Goal: Task Accomplishment & Management: Manage account settings

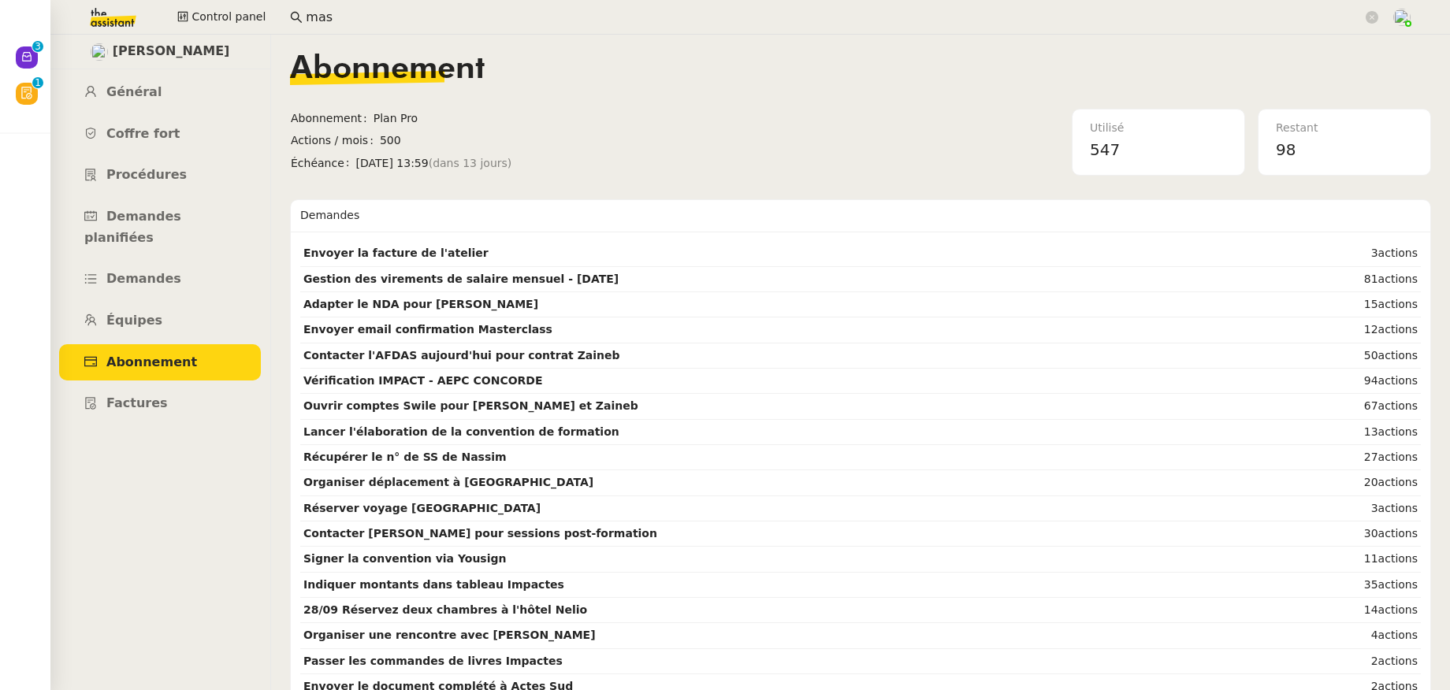
scroll to position [20, 0]
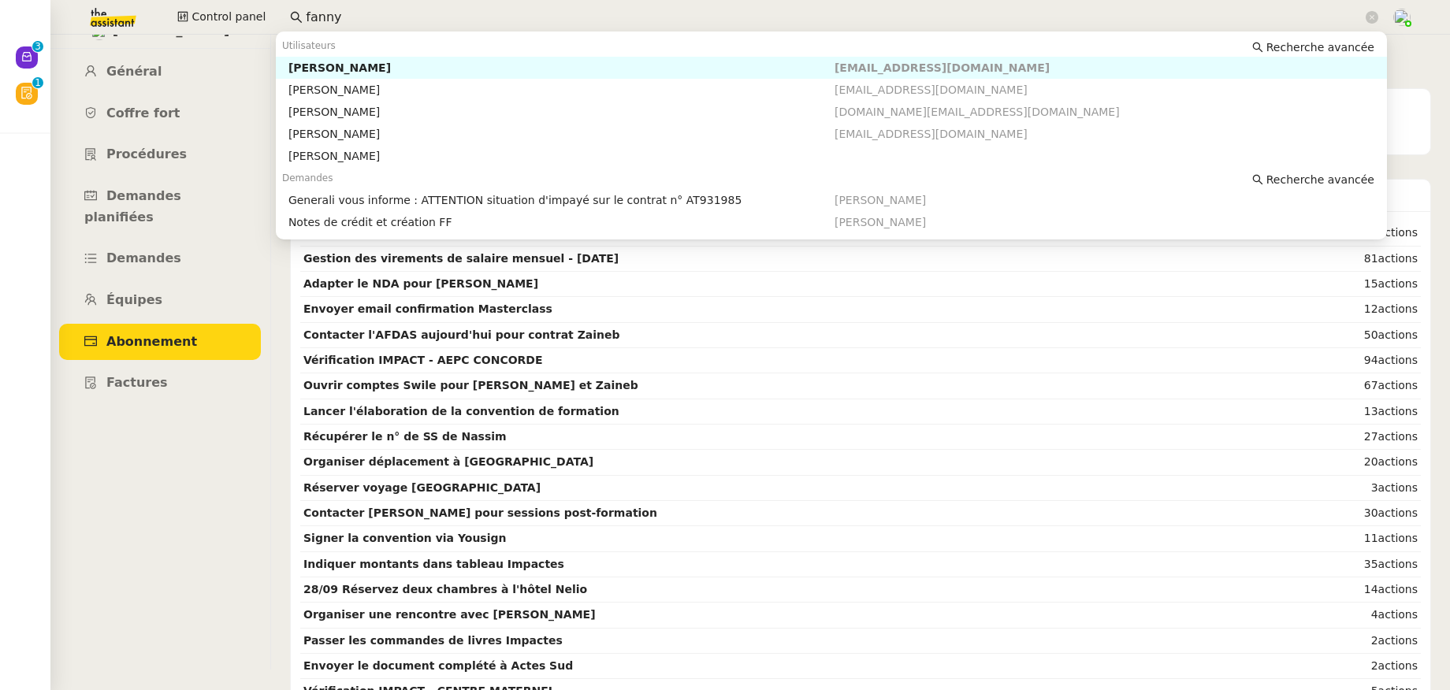
click at [292, 66] on div "[PERSON_NAME]" at bounding box center [561, 68] width 546 height 14
type input "fanny"
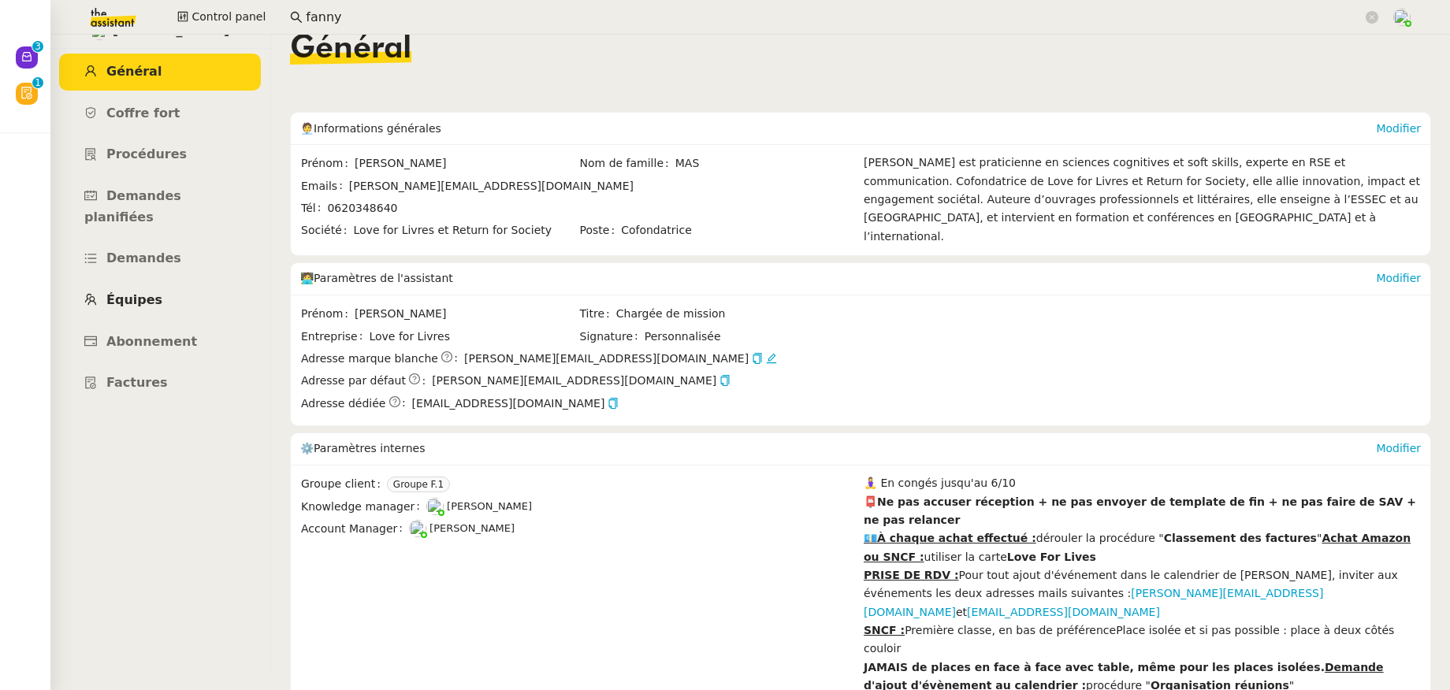
click at [148, 292] on span "Équipes" at bounding box center [134, 299] width 56 height 15
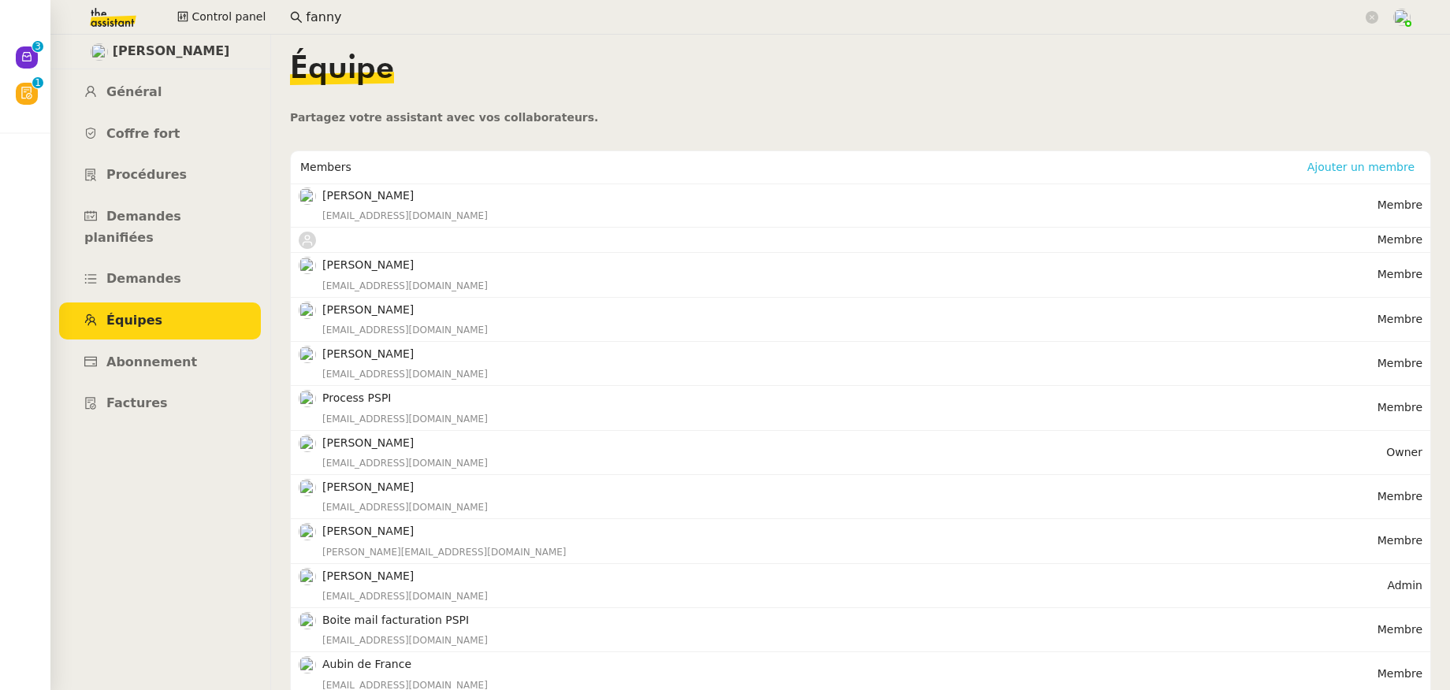
click at [1354, 171] on span "Ajouter un membre" at bounding box center [1361, 167] width 107 height 16
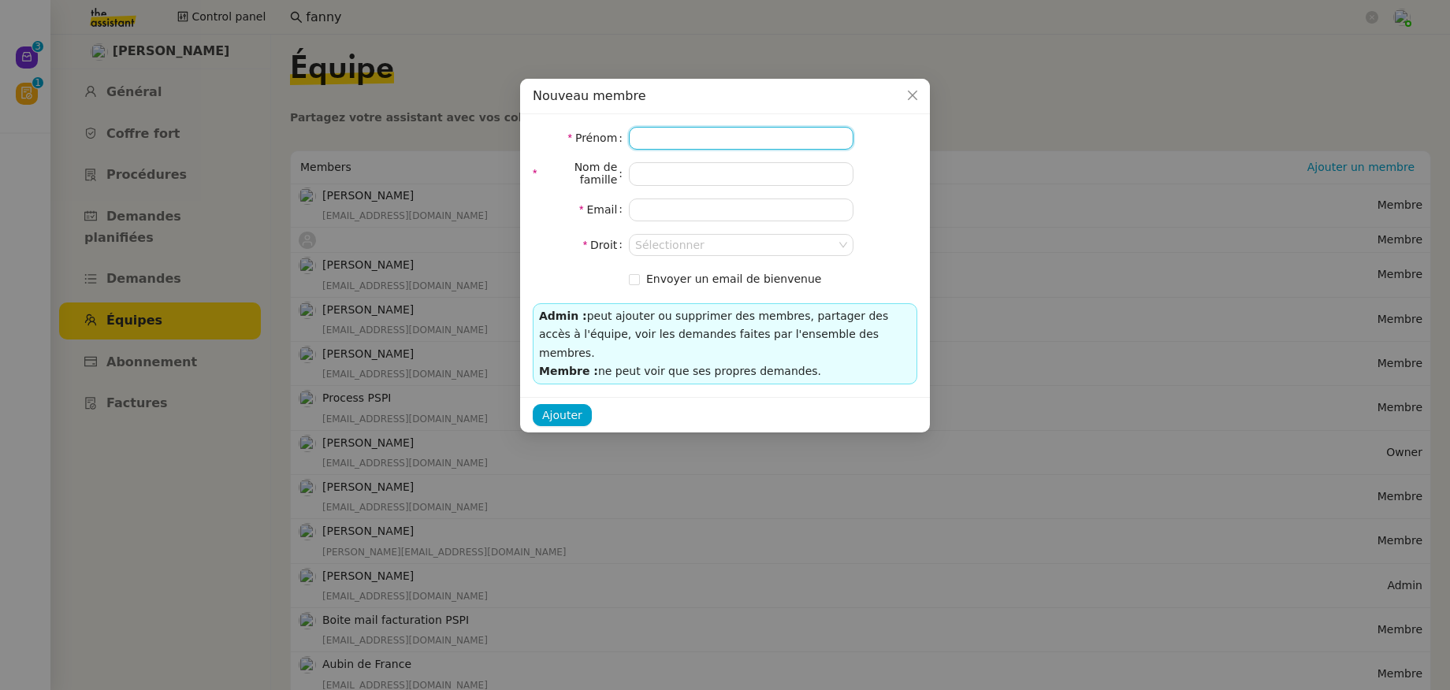
click at [673, 142] on input at bounding box center [741, 138] width 225 height 23
type input "[PERSON_NAME]"
type input "Massa"
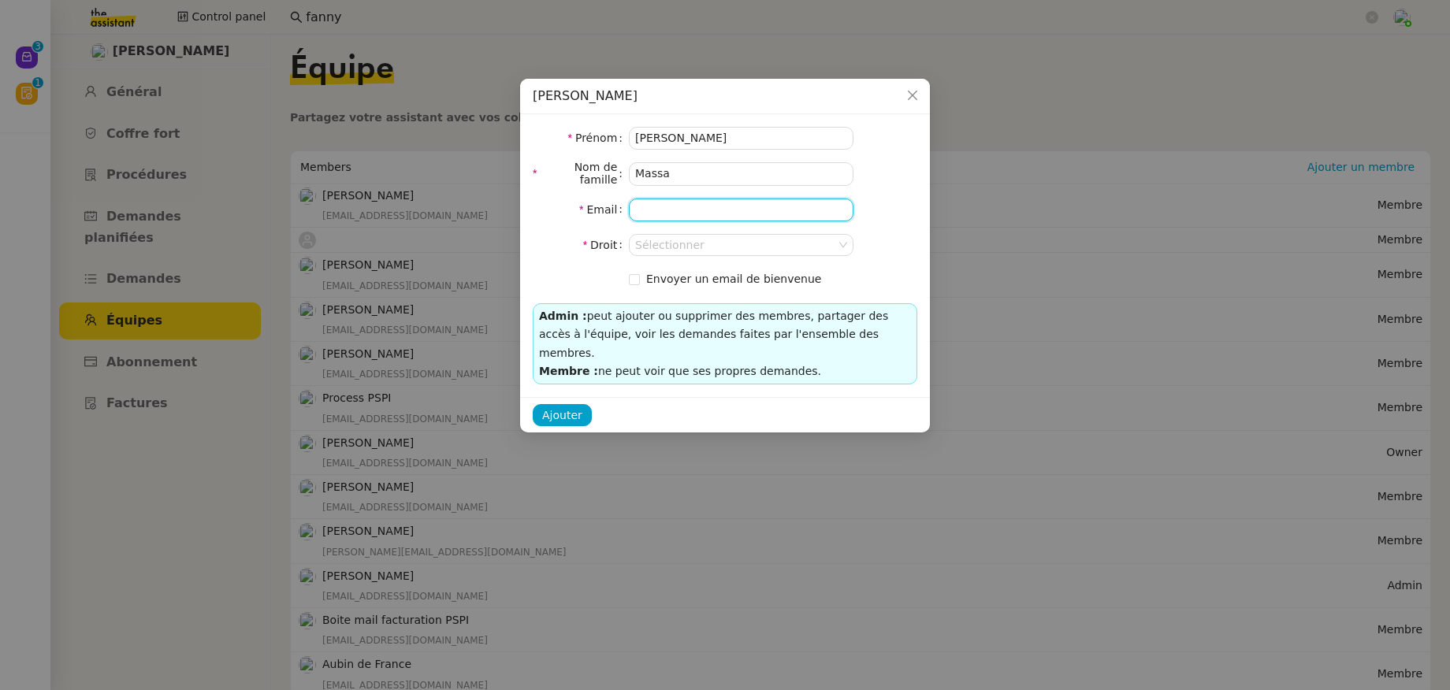
click at [682, 213] on input "email" at bounding box center [741, 210] width 225 height 23
paste input "[PERSON_NAME][EMAIL_ADDRESS][DOMAIN_NAME]"
type input "[PERSON_NAME][EMAIL_ADDRESS][DOMAIN_NAME]"
click at [735, 232] on form "Prénom [PERSON_NAME] Nom de famille [PERSON_NAME] Email [PERSON_NAME][EMAIL_ADD…" at bounding box center [725, 209] width 385 height 164
click at [736, 250] on input at bounding box center [735, 245] width 201 height 20
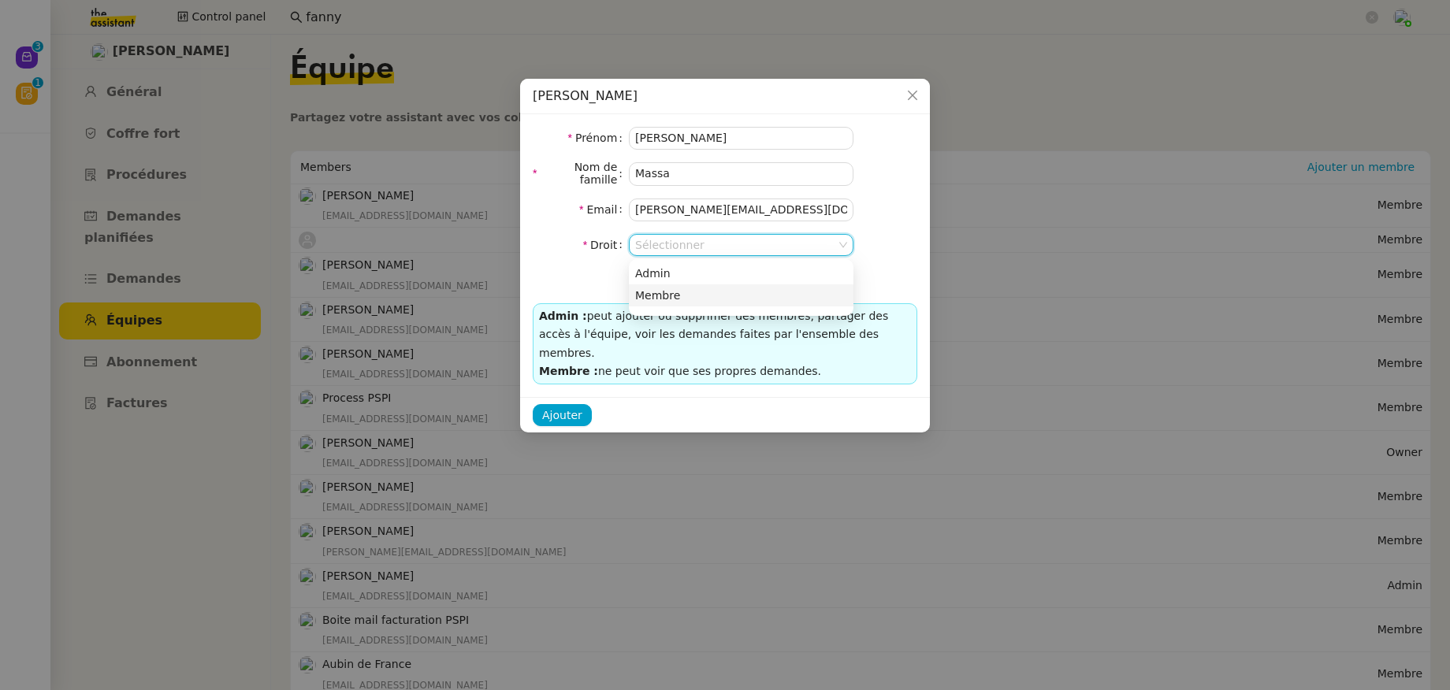
click at [704, 300] on div "Membre" at bounding box center [741, 295] width 212 height 14
click at [634, 282] on input "Envoyer un email de bienvenue" at bounding box center [634, 279] width 11 height 11
checkbox input "true"
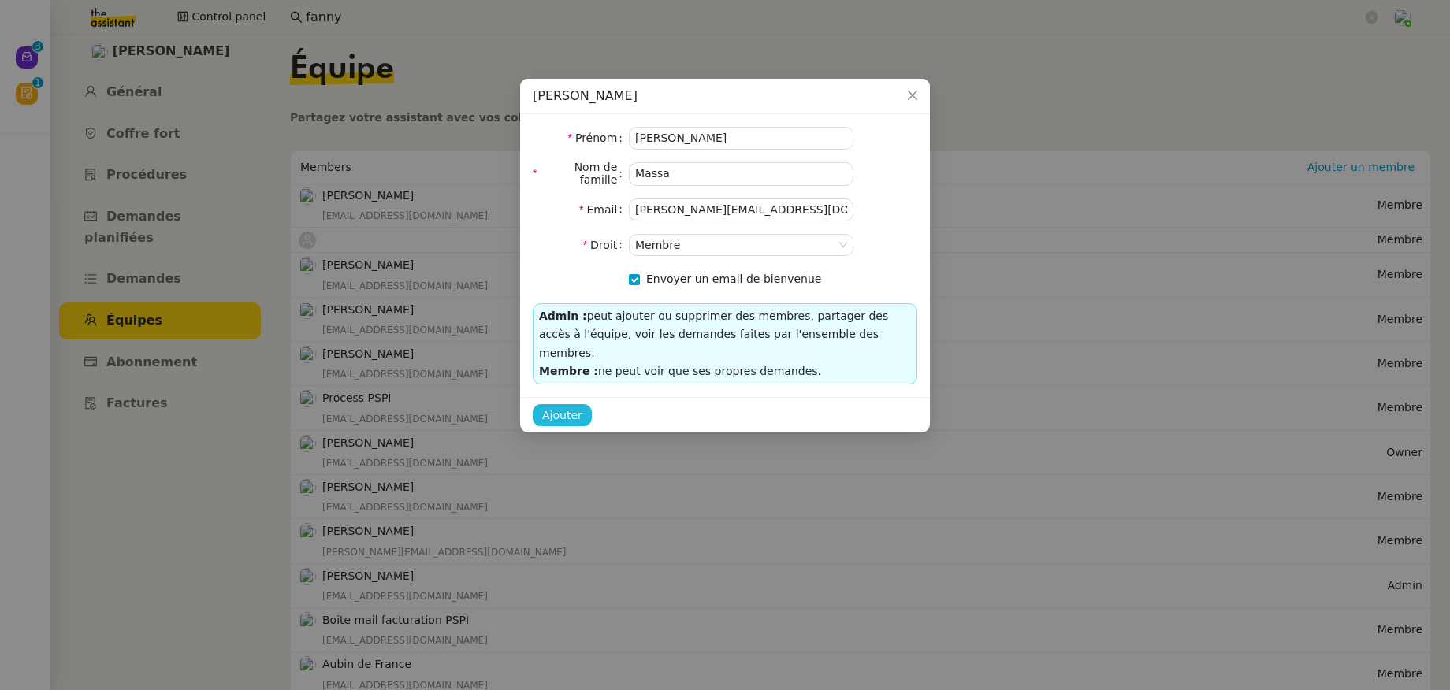
click at [549, 407] on span "Ajouter" at bounding box center [562, 416] width 40 height 18
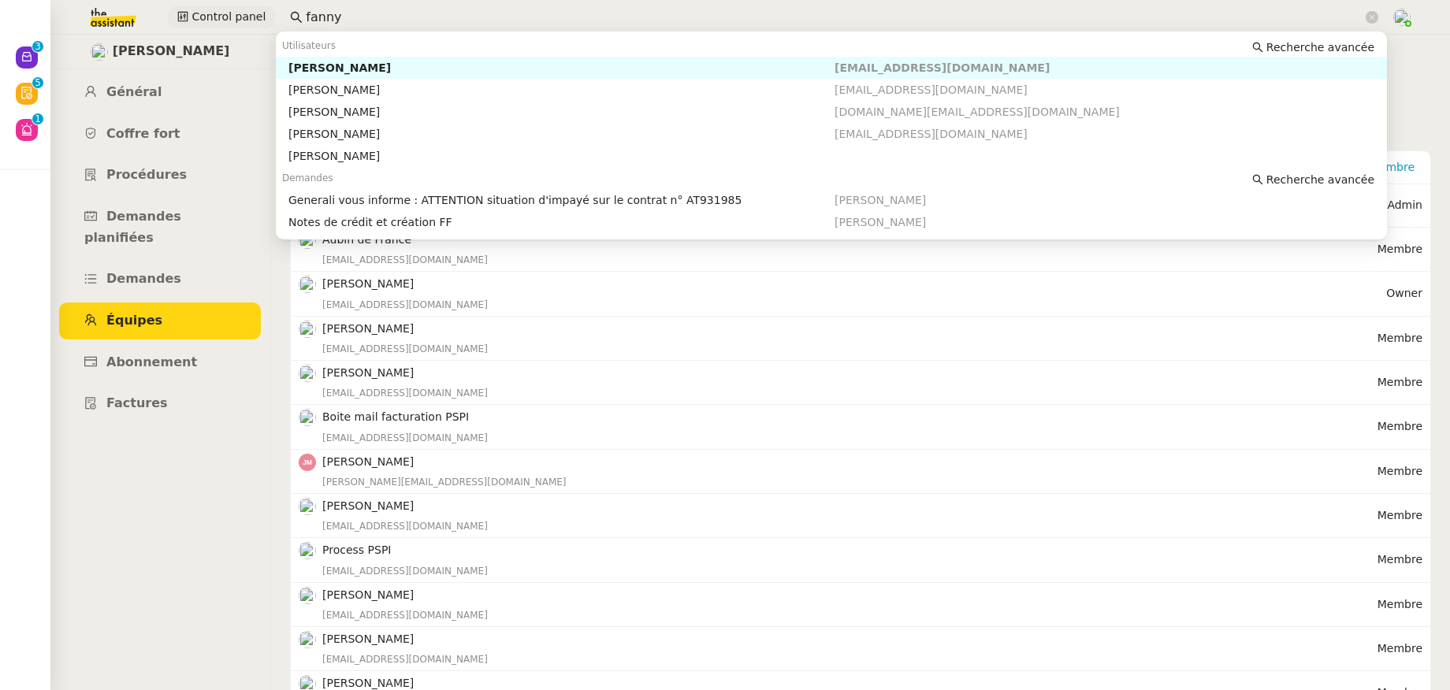
drag, startPoint x: 329, startPoint y: 17, endPoint x: 246, endPoint y: 13, distance: 83.6
click at [246, 13] on div "Control panel fanny" at bounding box center [724, 17] width 1371 height 35
click at [311, 69] on div "[PERSON_NAME]" at bounding box center [561, 68] width 546 height 14
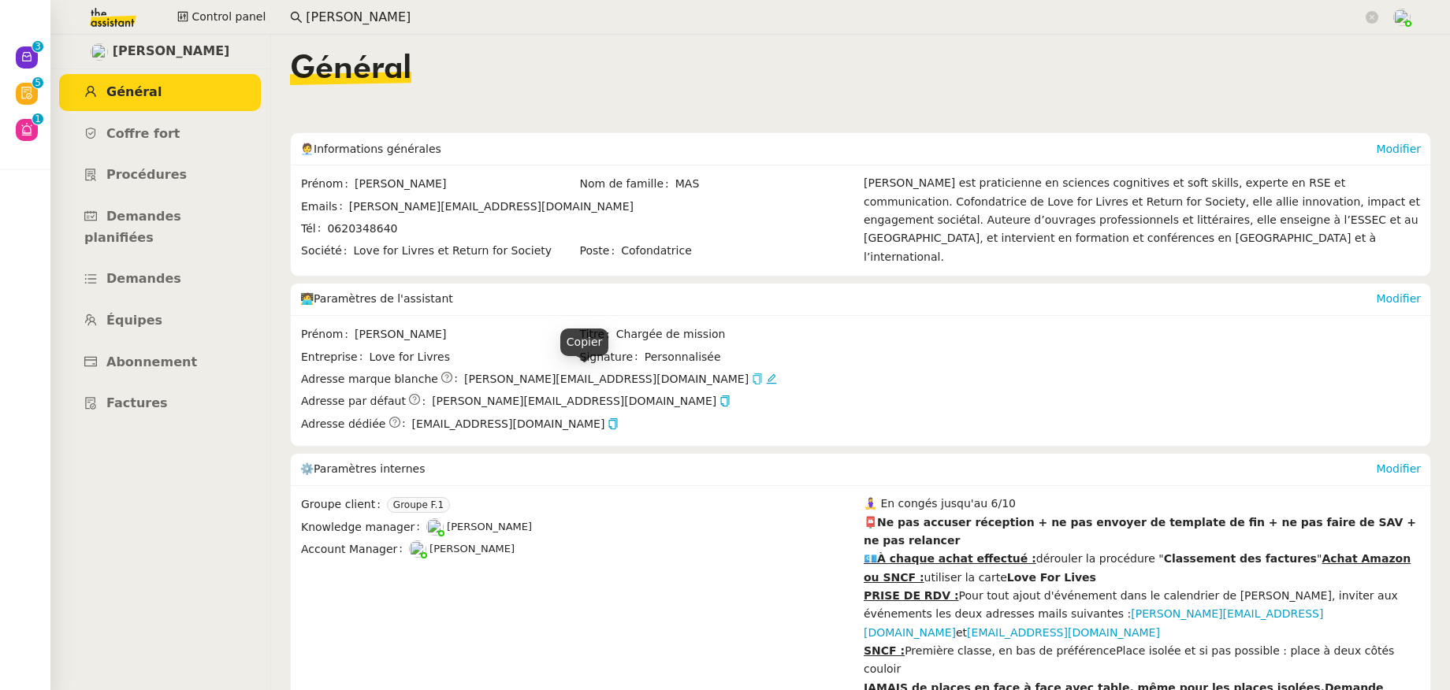
click at [752, 378] on icon "button" at bounding box center [757, 379] width 11 height 11
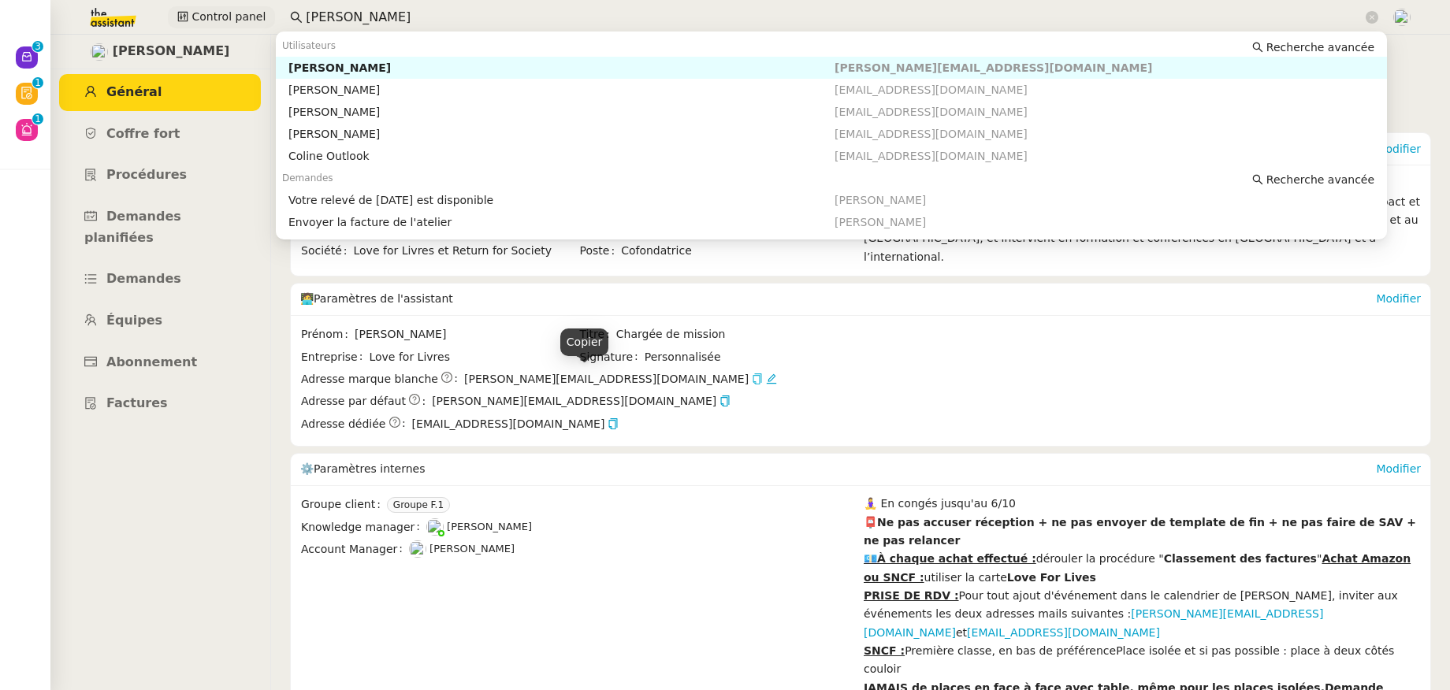
drag, startPoint x: 356, startPoint y: 16, endPoint x: 246, endPoint y: 16, distance: 110.3
click at [246, 16] on div "Control panel [PERSON_NAME]" at bounding box center [724, 17] width 1371 height 35
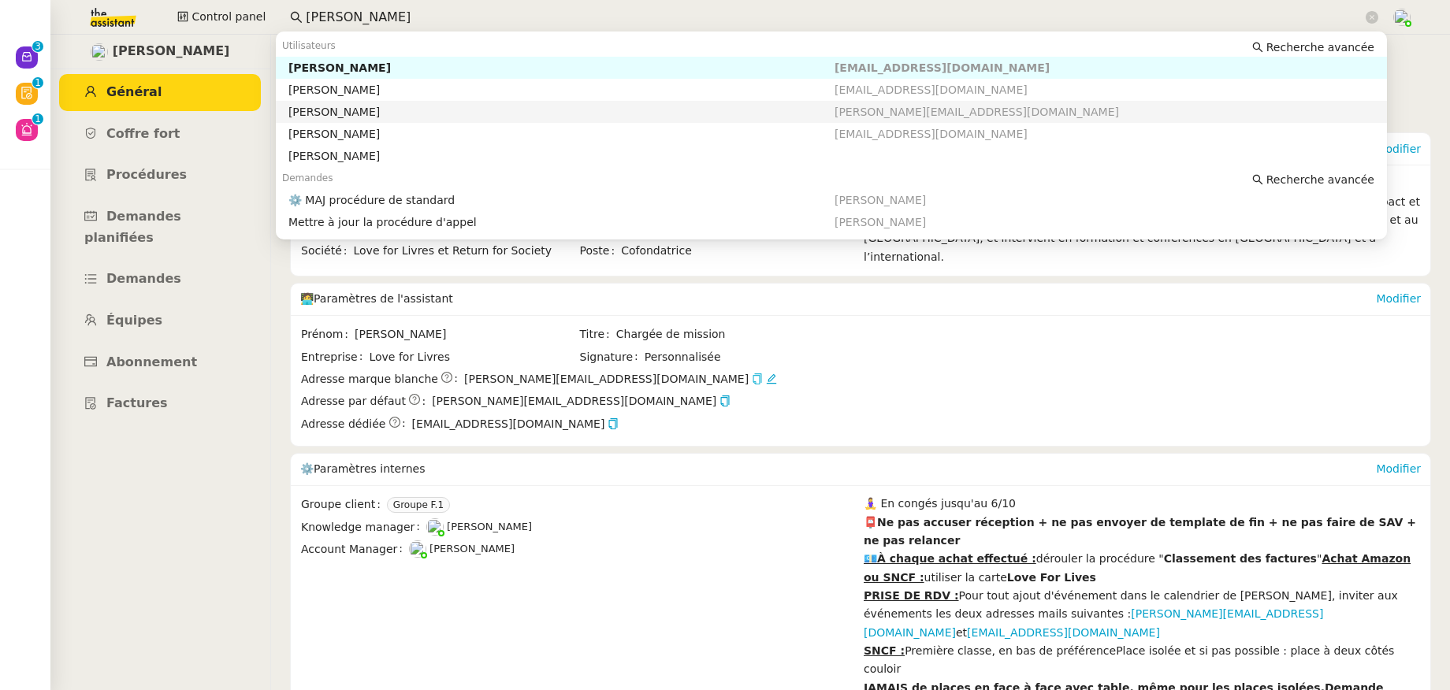
click at [303, 106] on div "[PERSON_NAME]" at bounding box center [561, 112] width 546 height 14
type input "[PERSON_NAME]"
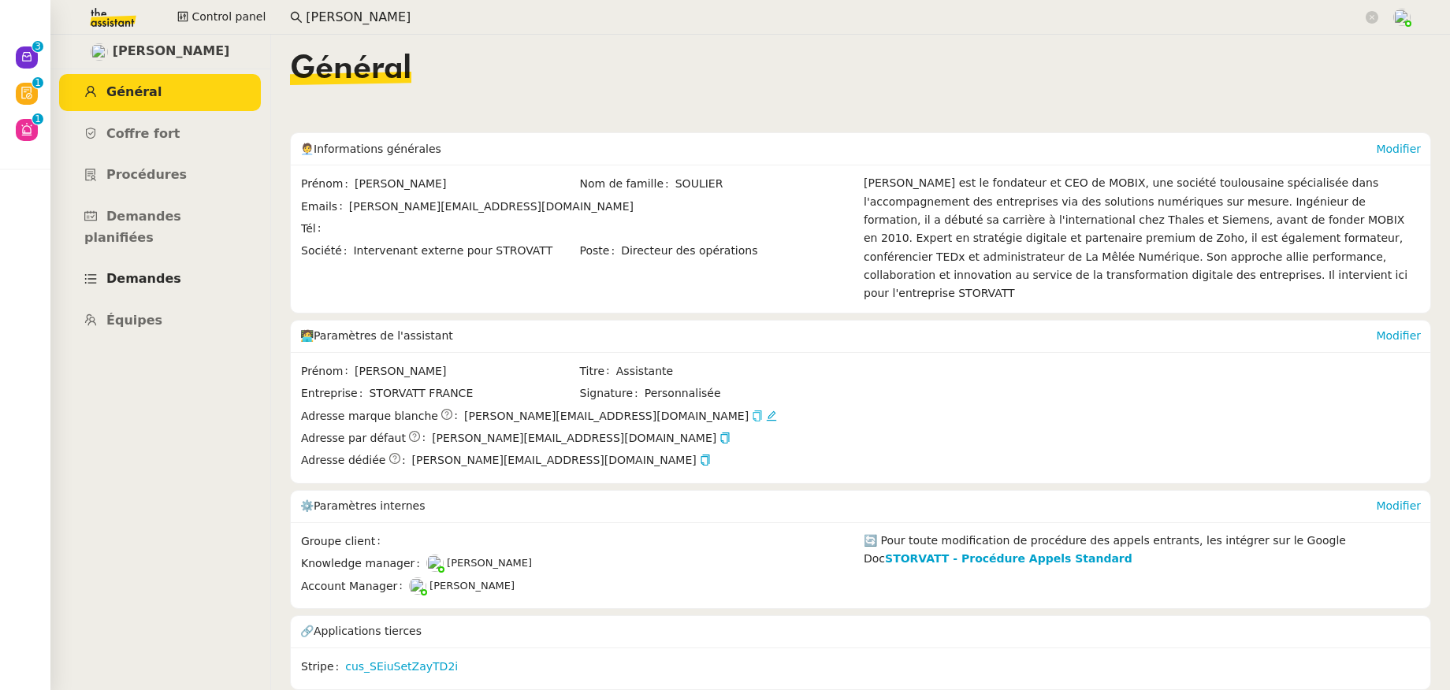
click at [169, 271] on span "Demandes" at bounding box center [143, 278] width 75 height 15
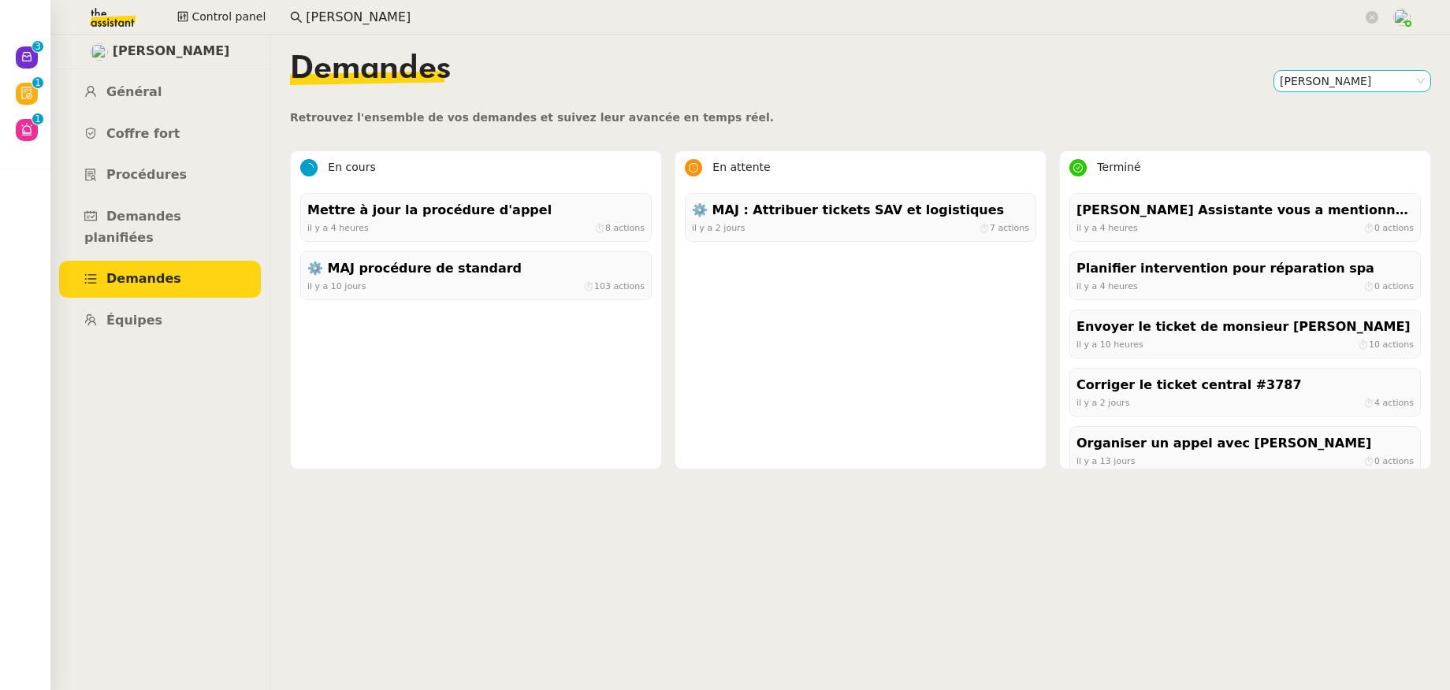
click at [1313, 75] on nz-select-item "[PERSON_NAME]" at bounding box center [1352, 81] width 145 height 20
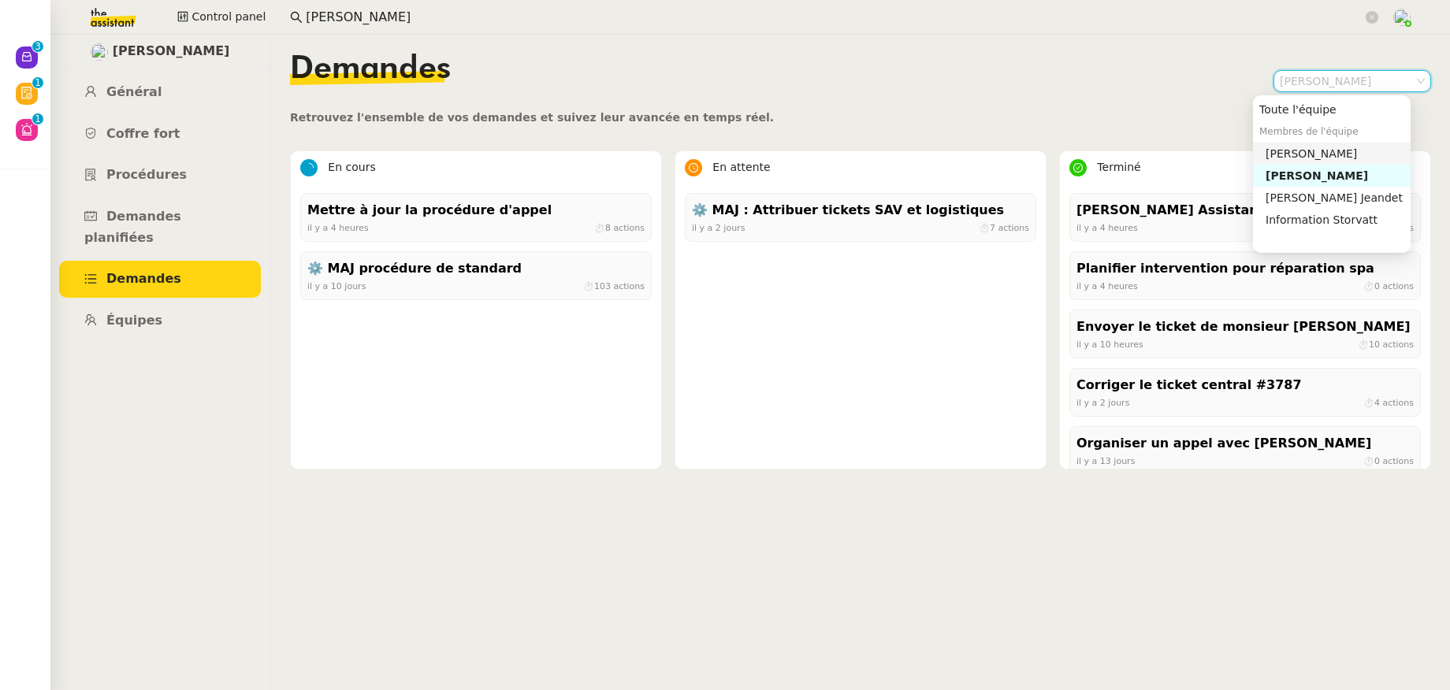
click at [1310, 147] on div "[PERSON_NAME]" at bounding box center [1335, 154] width 139 height 14
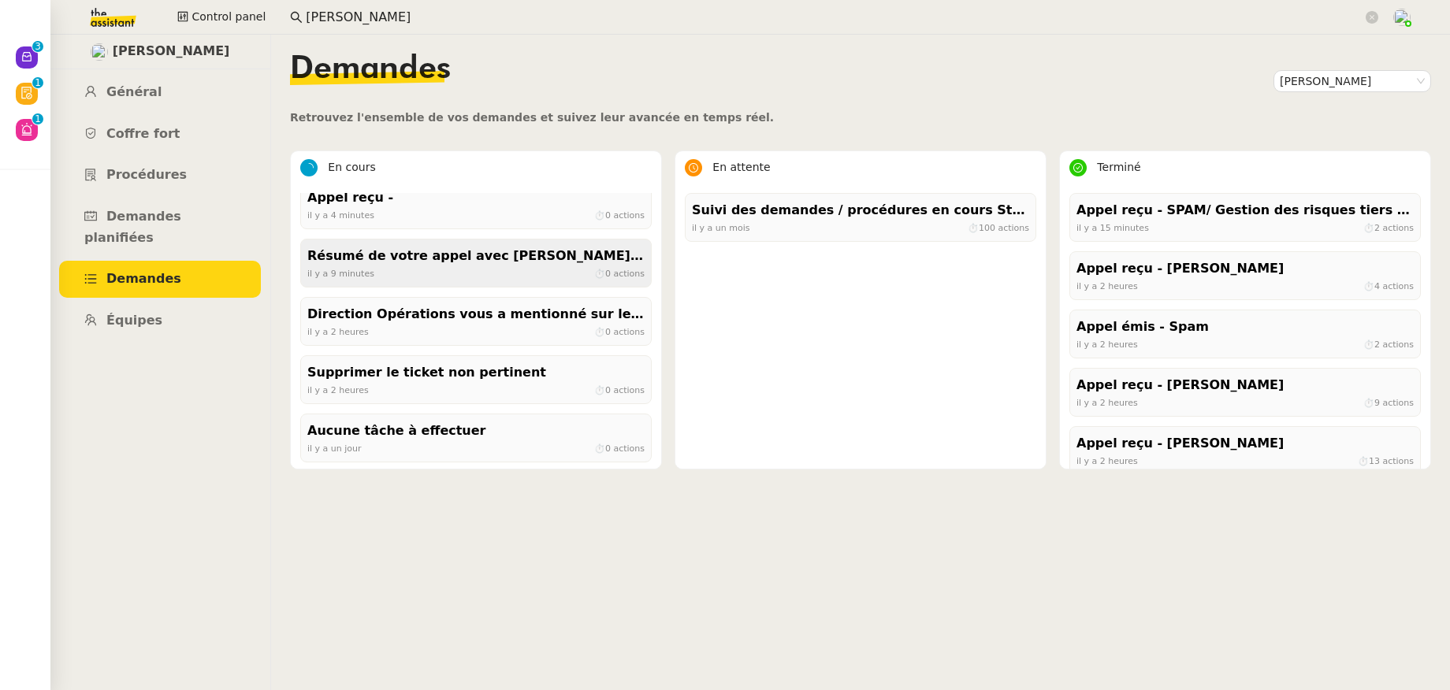
scroll to position [16, 0]
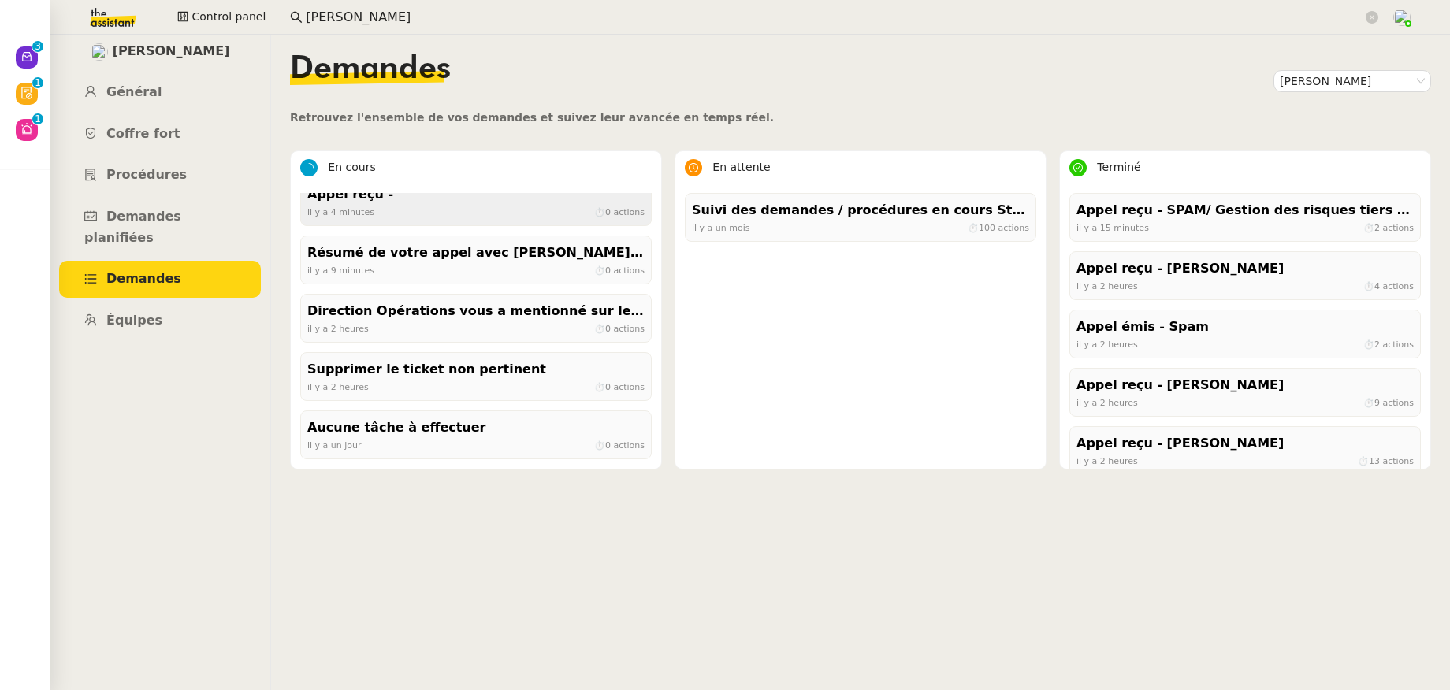
click at [448, 208] on div "il y a 4 minutes ⏱ 0 actions" at bounding box center [475, 212] width 337 height 14
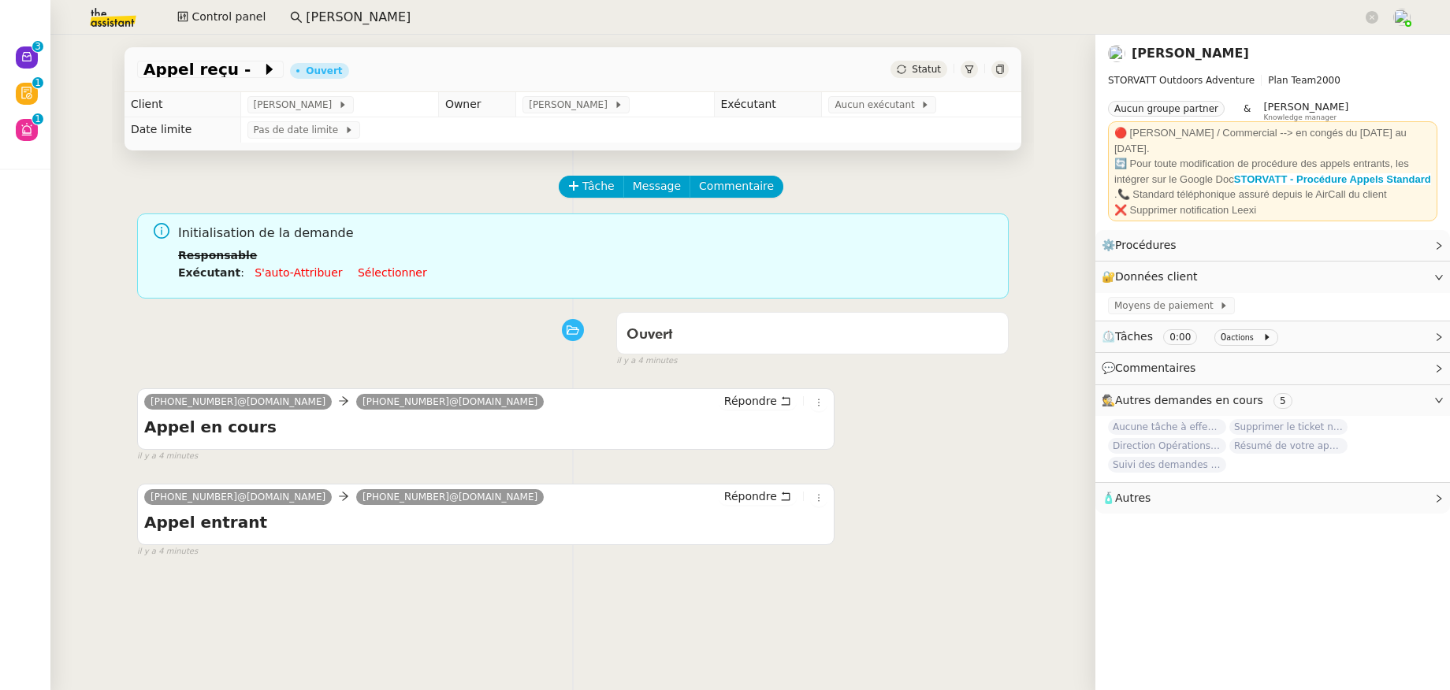
click at [1164, 50] on link "[PERSON_NAME]" at bounding box center [1190, 53] width 117 height 15
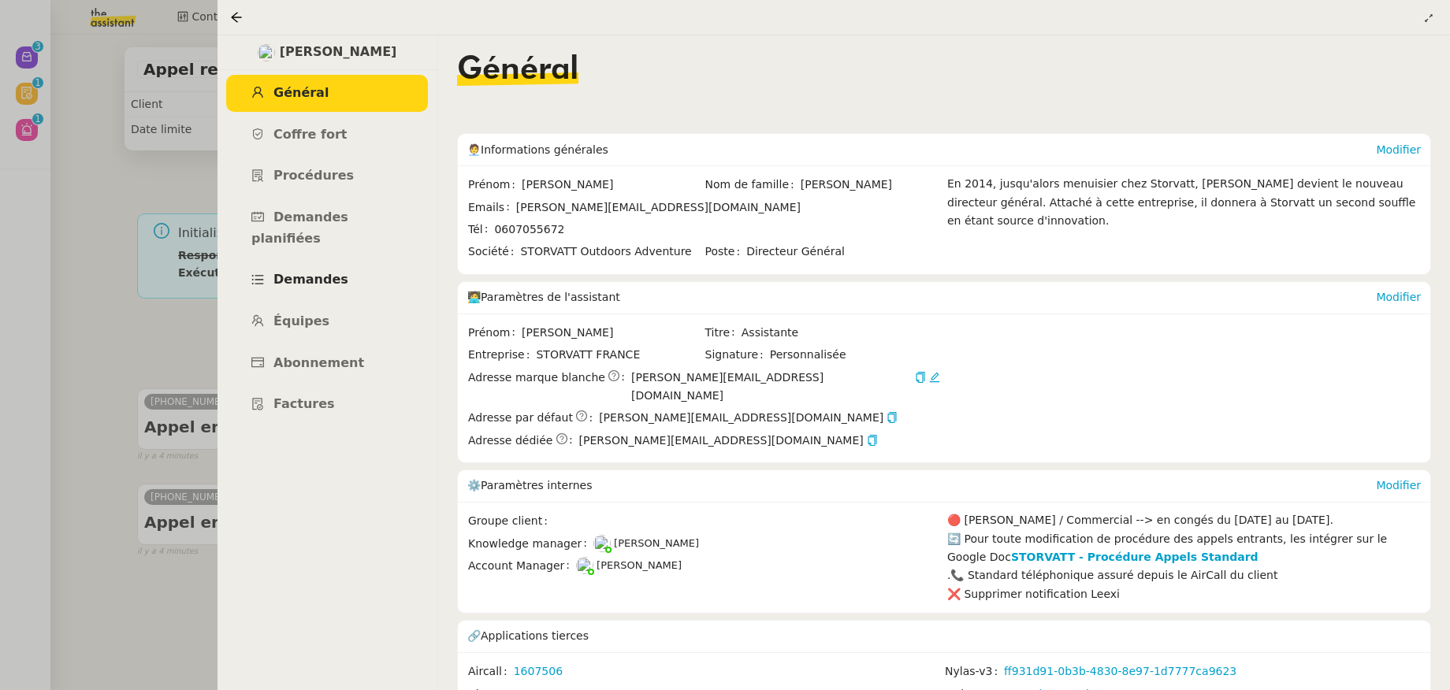
click at [301, 272] on span "Demandes" at bounding box center [310, 279] width 75 height 15
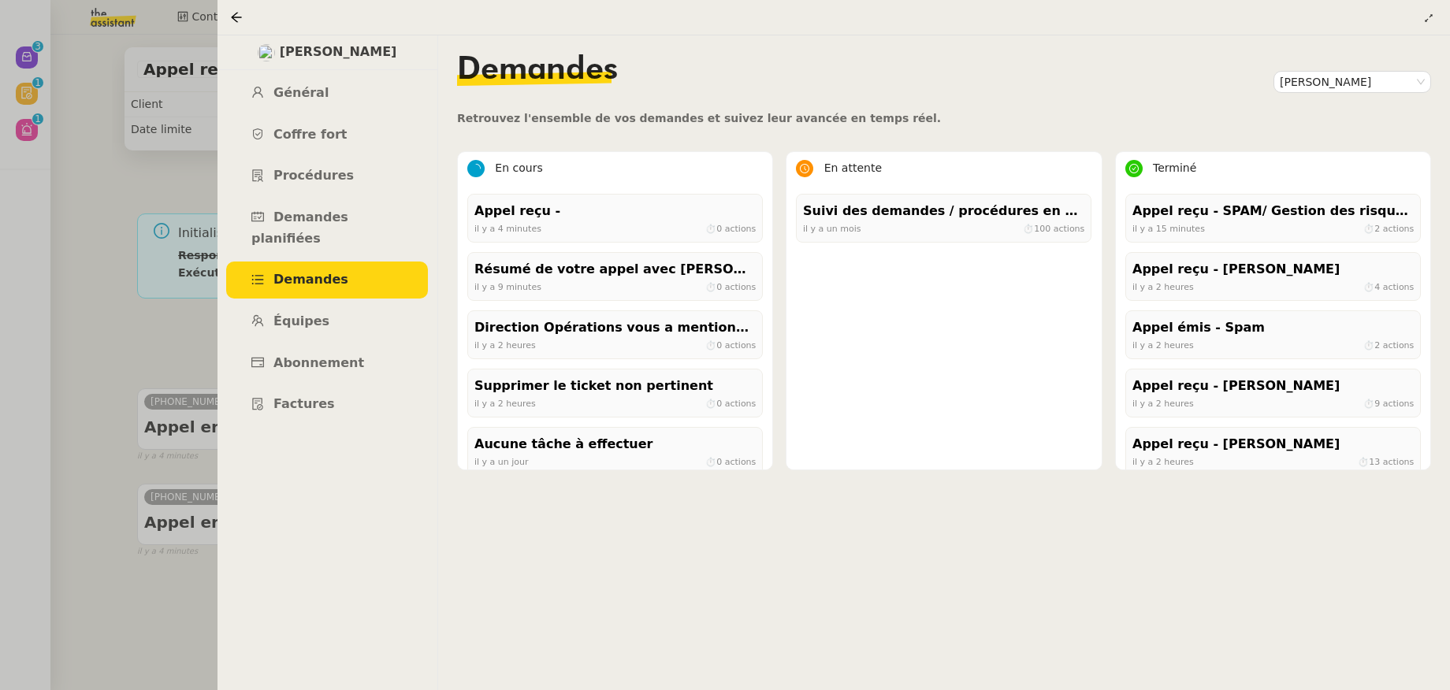
scroll to position [16, 0]
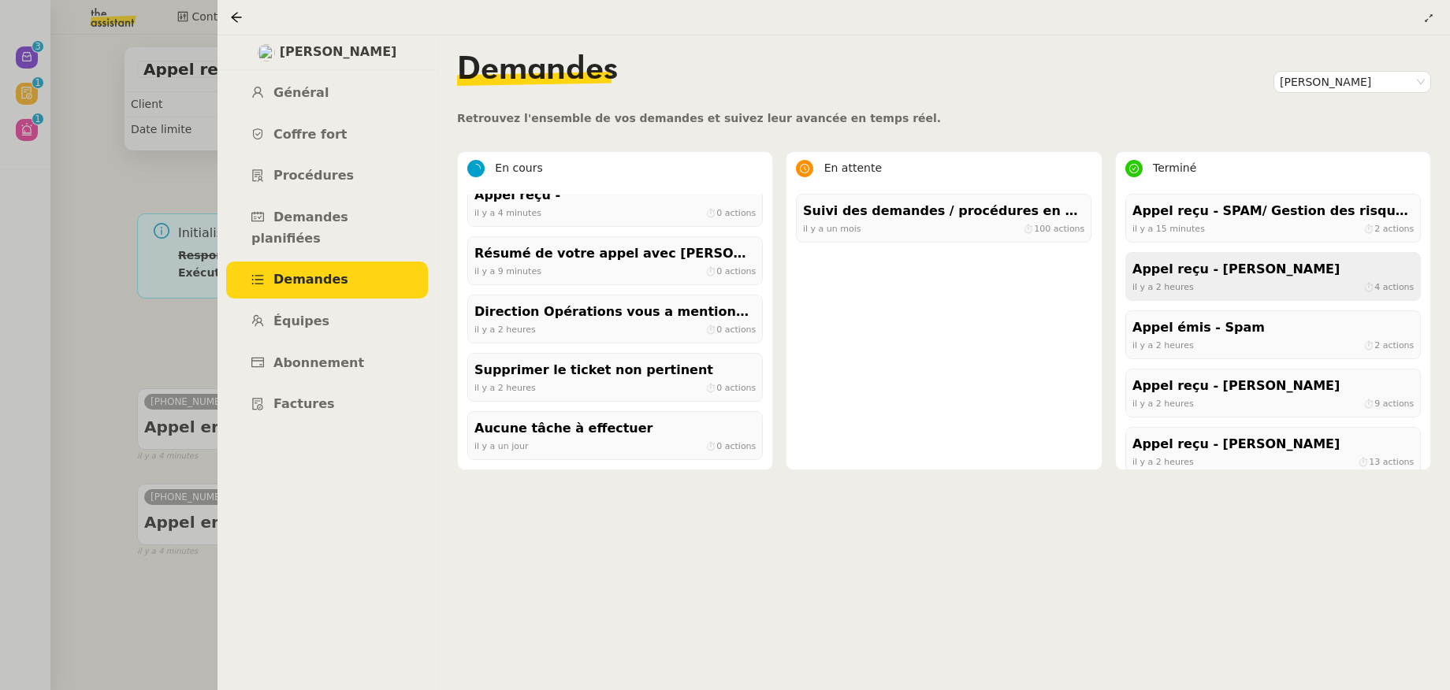
click at [1187, 292] on span "il y a 2 heures" at bounding box center [1163, 286] width 61 height 10
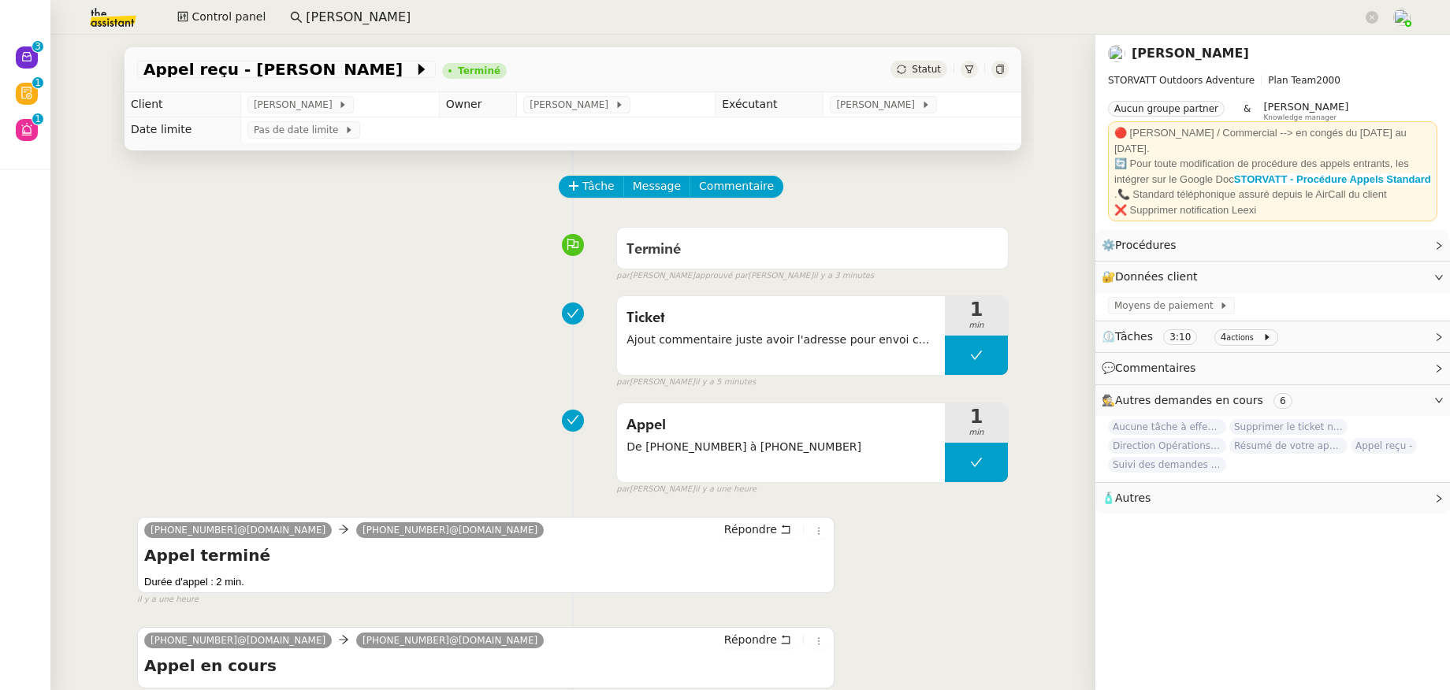
click at [1223, 57] on link "[PERSON_NAME]" at bounding box center [1190, 53] width 117 height 15
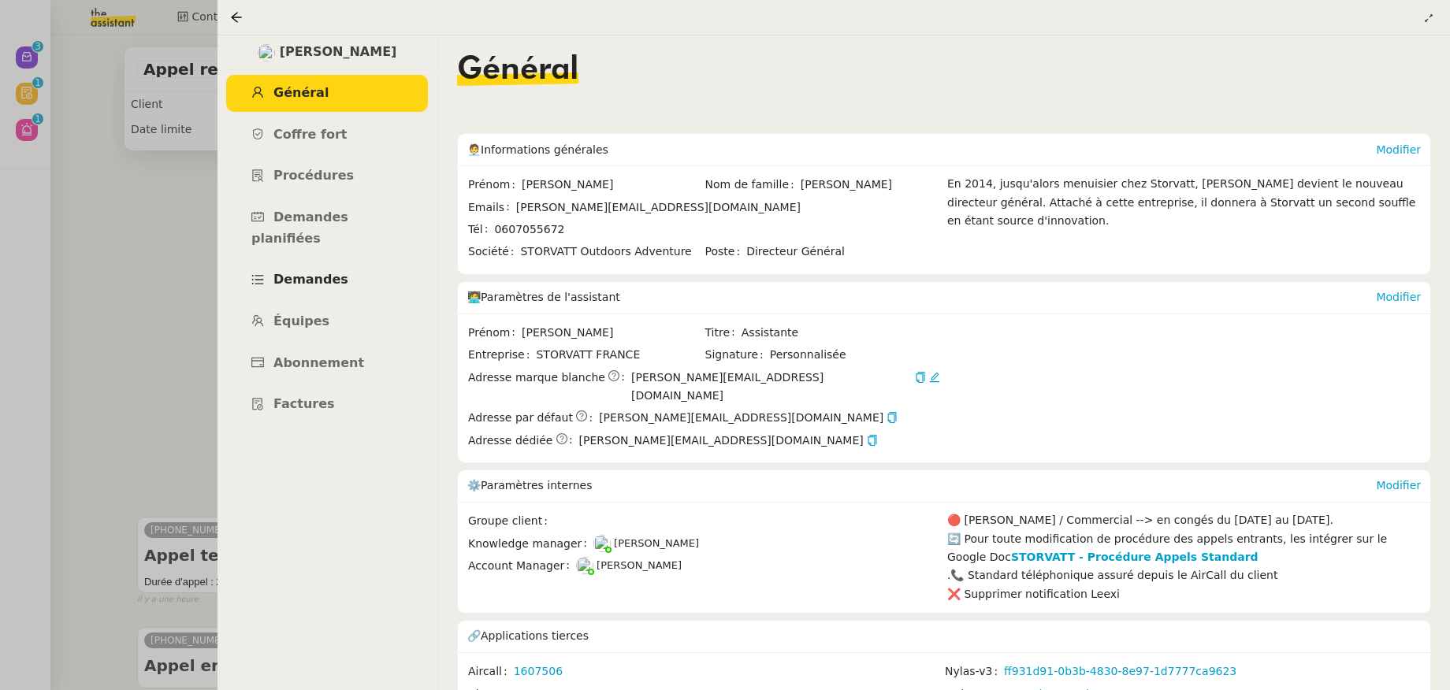
click at [298, 262] on link "Demandes" at bounding box center [327, 280] width 202 height 37
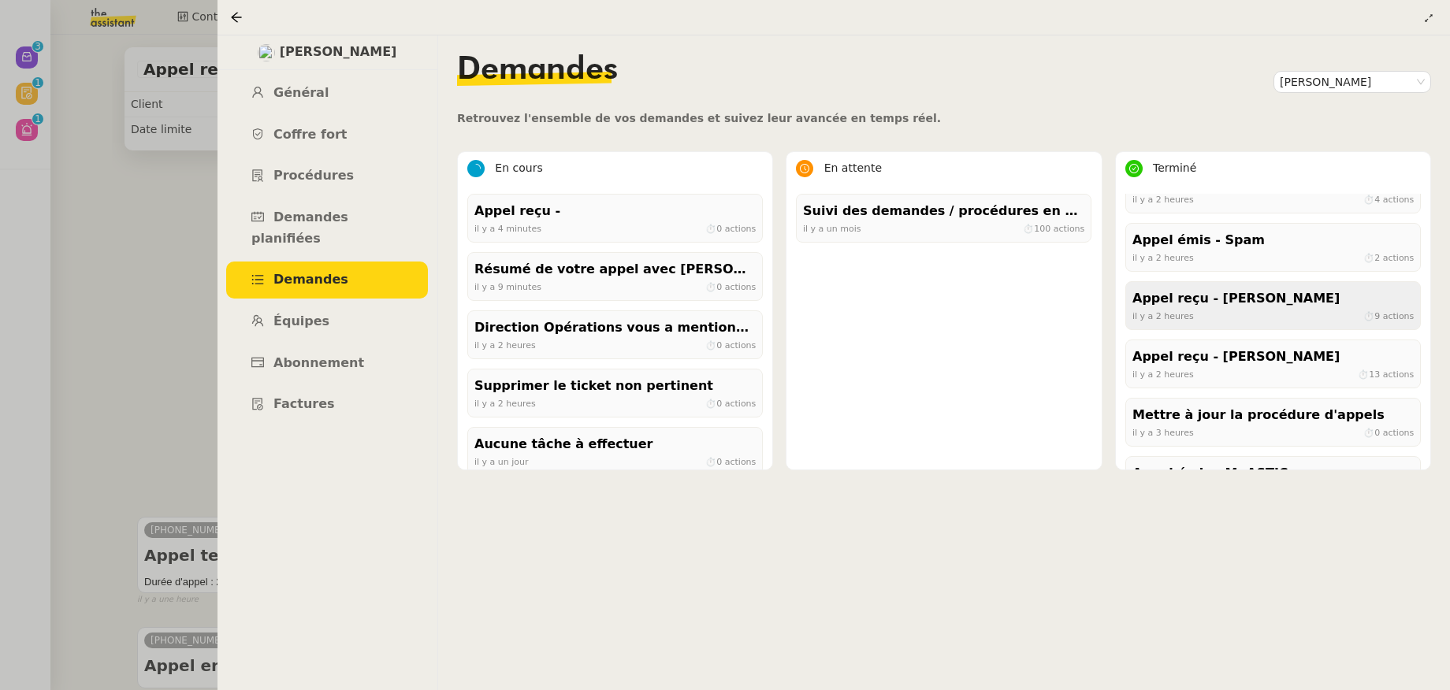
scroll to position [191, 0]
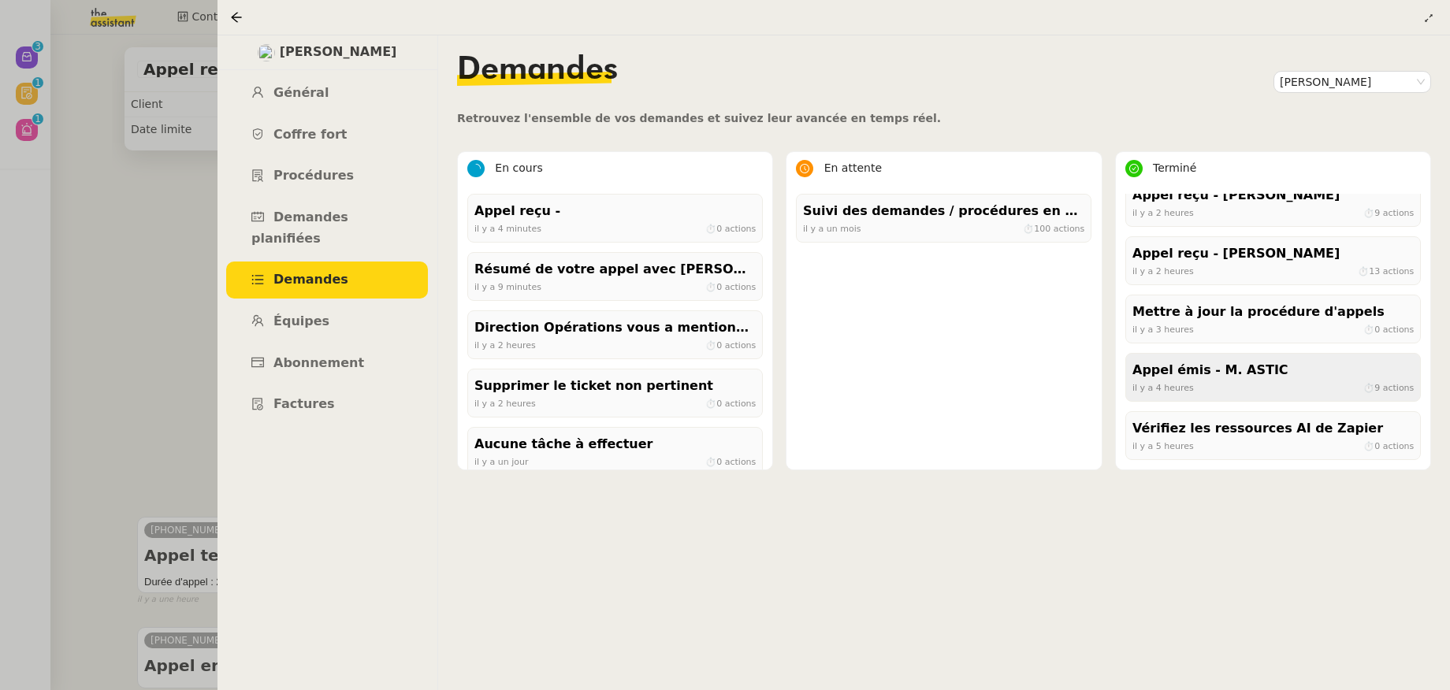
click at [1228, 381] on div "Appel émis - M. ASTIC" at bounding box center [1273, 370] width 281 height 21
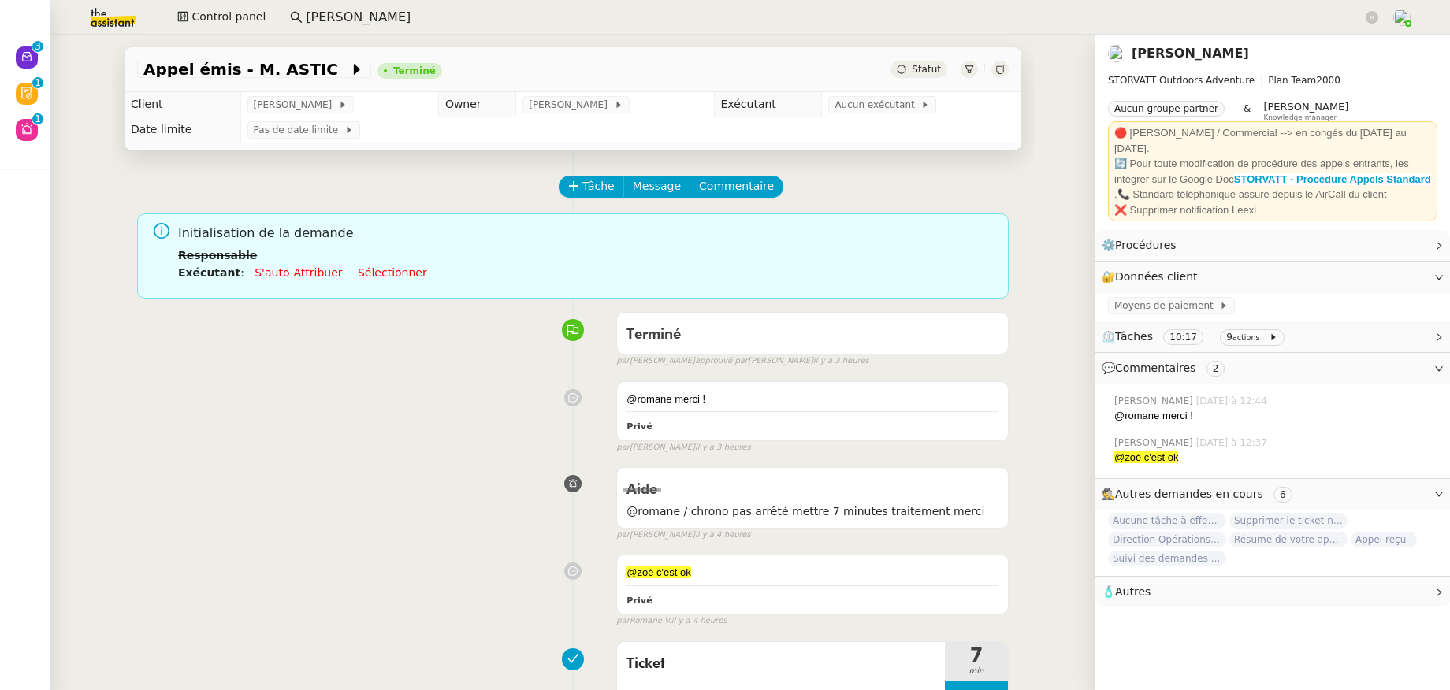
click at [1186, 48] on link "[PERSON_NAME]" at bounding box center [1190, 53] width 117 height 15
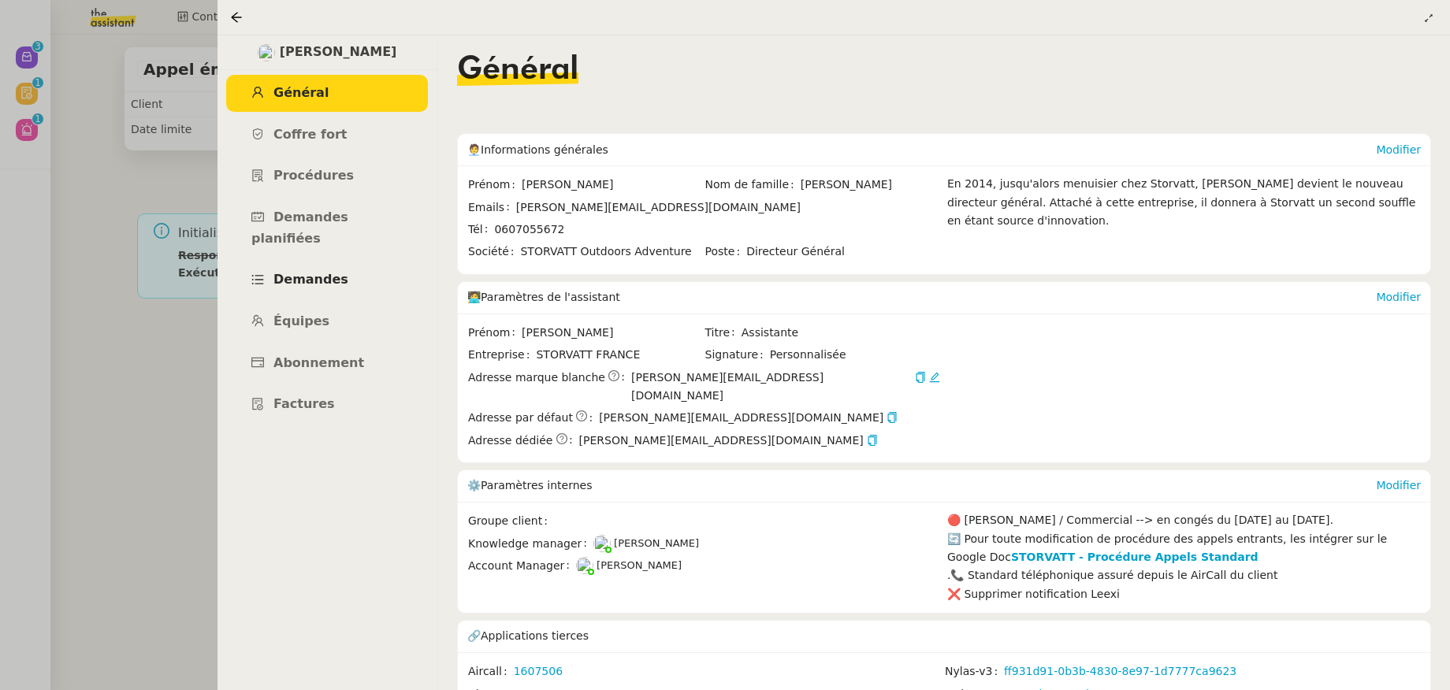
click at [313, 272] on span "Demandes" at bounding box center [310, 279] width 75 height 15
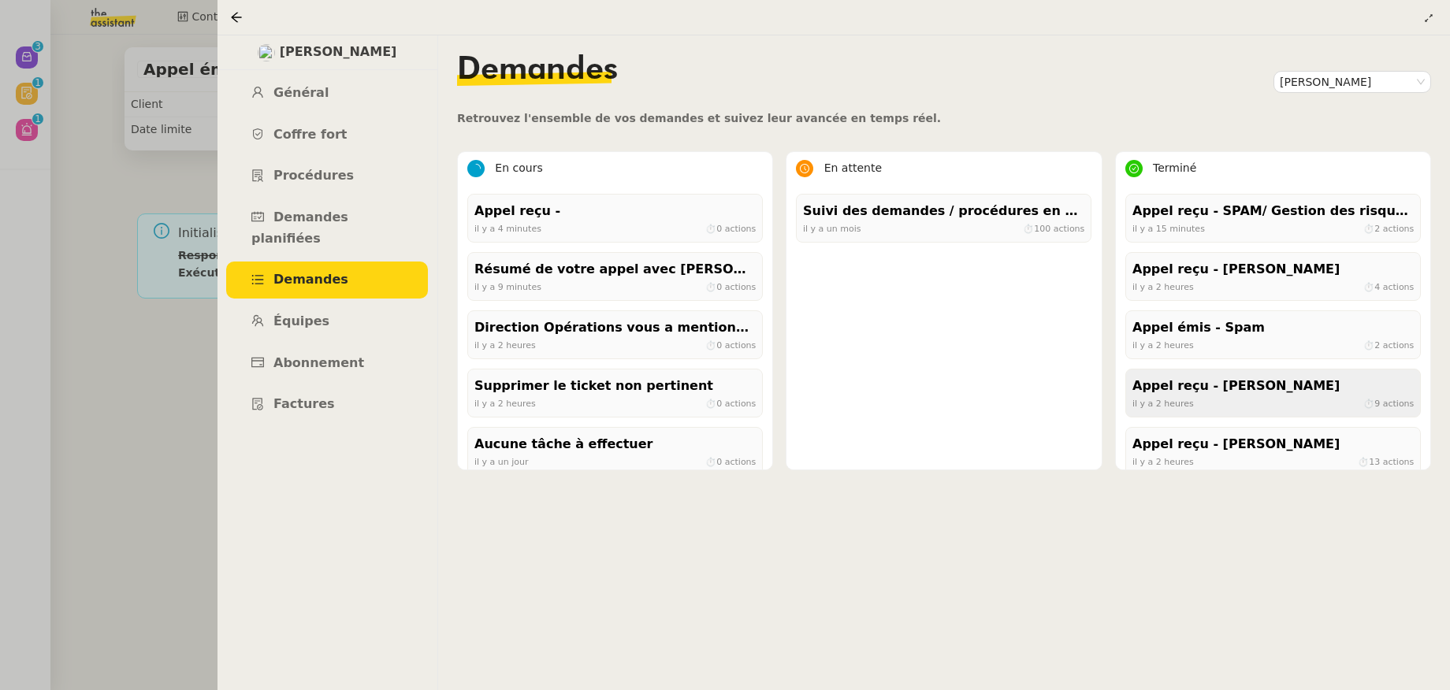
click at [1261, 387] on div "Appel reçu - [PERSON_NAME]" at bounding box center [1273, 386] width 281 height 21
